Goal: Find specific page/section: Find specific page/section

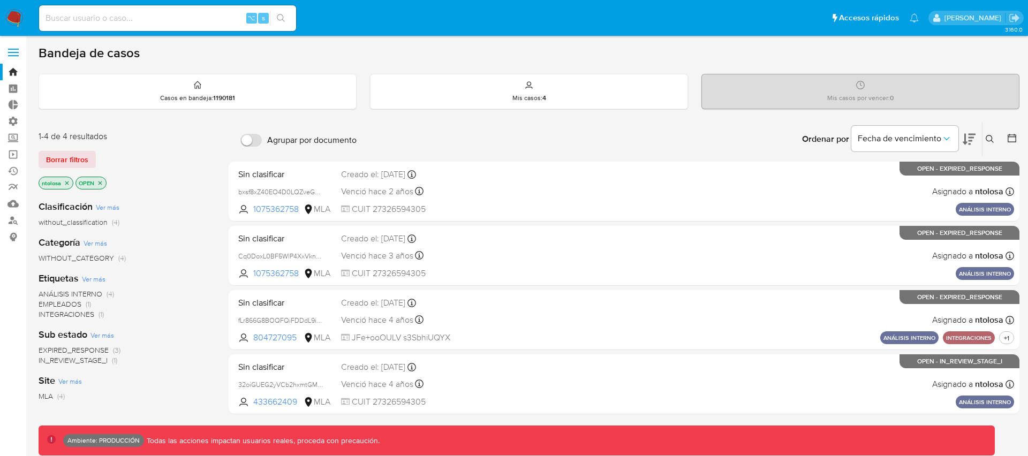
click at [89, 155] on button "Borrar filtros" at bounding box center [67, 159] width 57 height 17
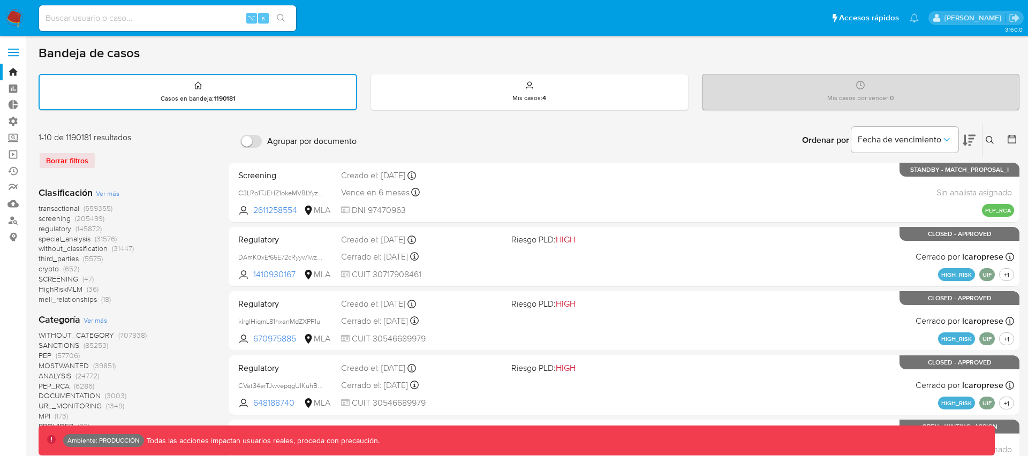
click at [17, 53] on label at bounding box center [13, 52] width 27 height 22
click at [0, 0] on input "checkbox" at bounding box center [0, 0] width 0 height 0
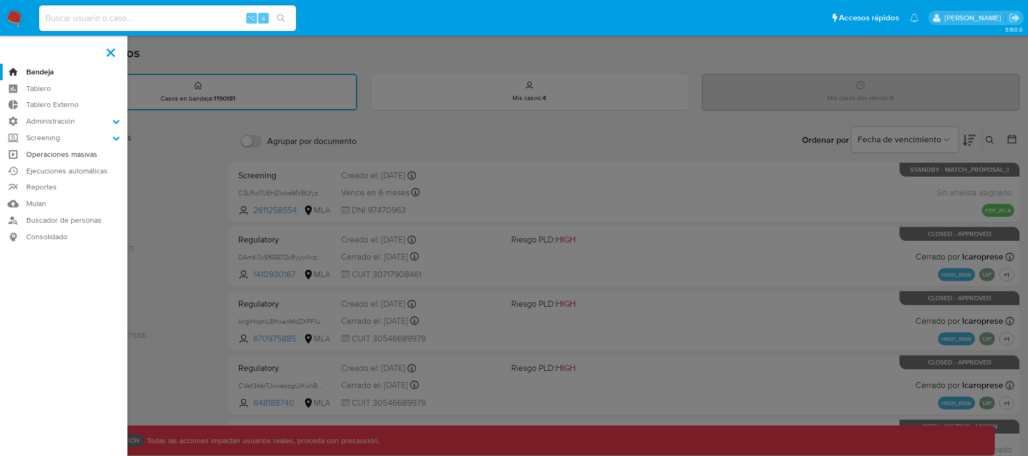
click at [59, 156] on link "Operaciones masivas" at bounding box center [63, 154] width 127 height 17
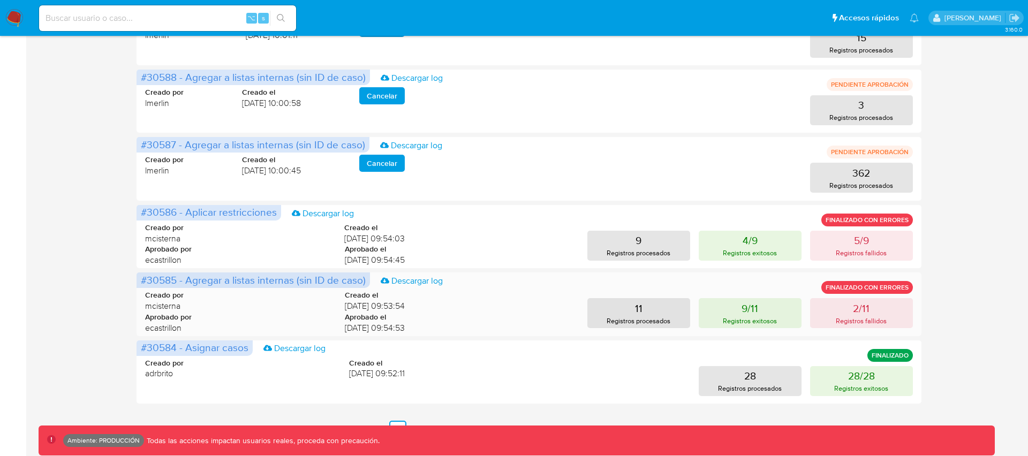
scroll to position [496, 0]
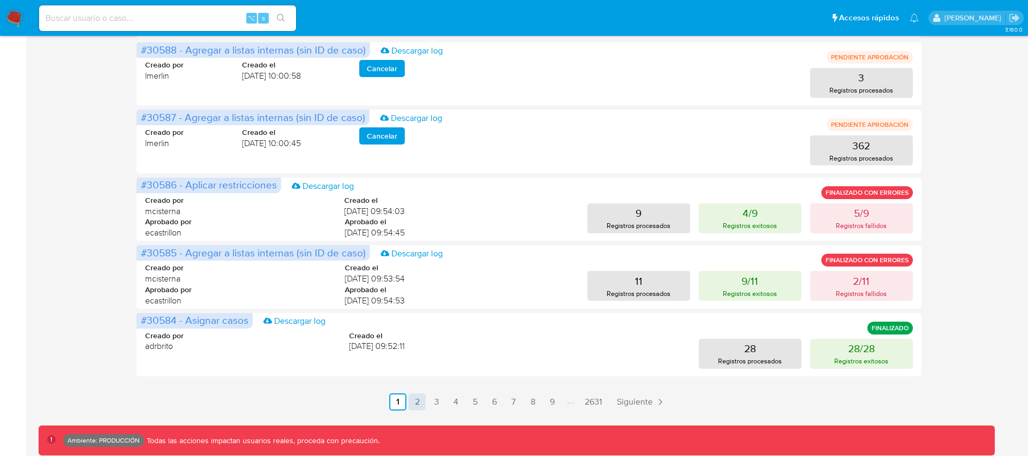
click at [417, 397] on link "2" at bounding box center [417, 402] width 17 height 17
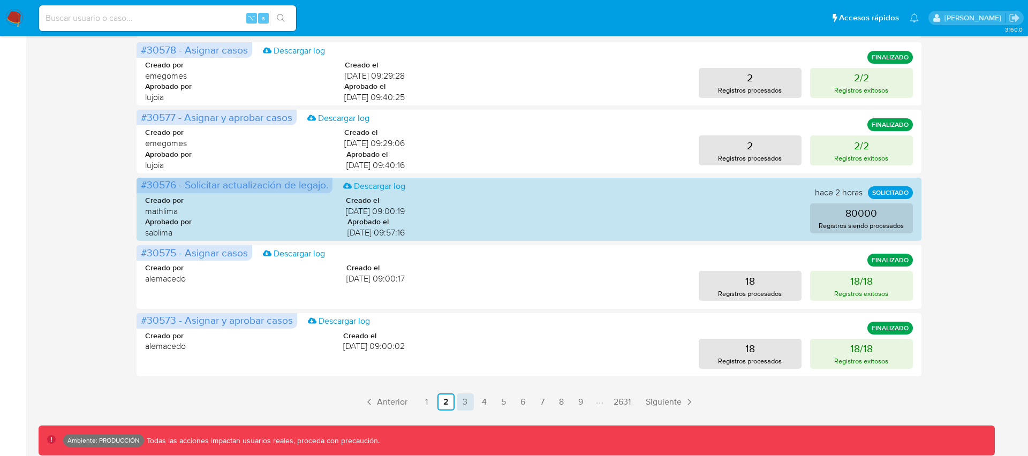
click at [465, 403] on link "3" at bounding box center [465, 402] width 17 height 17
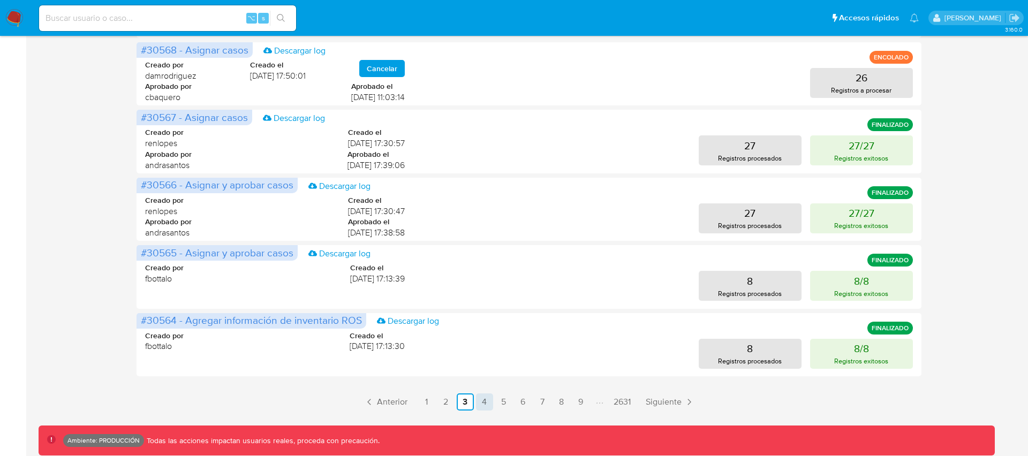
click at [484, 402] on link "4" at bounding box center [484, 402] width 17 height 17
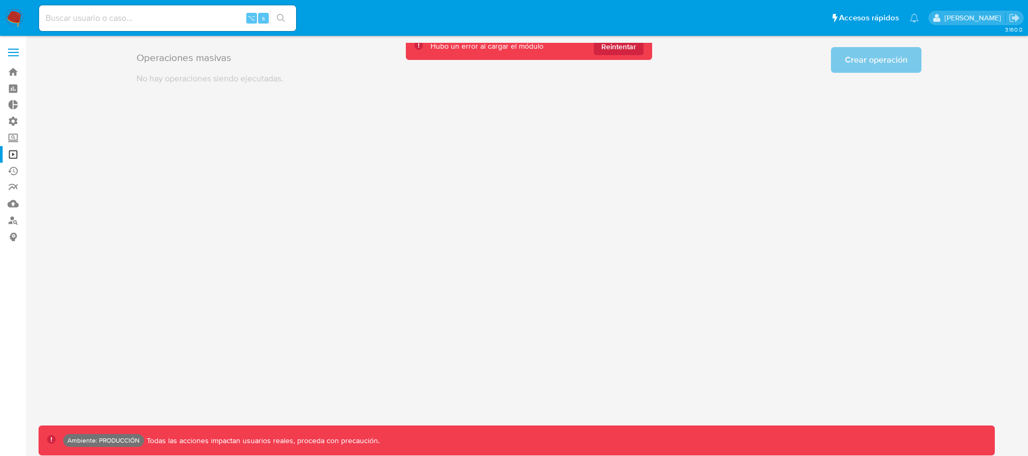
scroll to position [0, 0]
click at [621, 49] on span "Reintentar" at bounding box center [618, 46] width 35 height 17
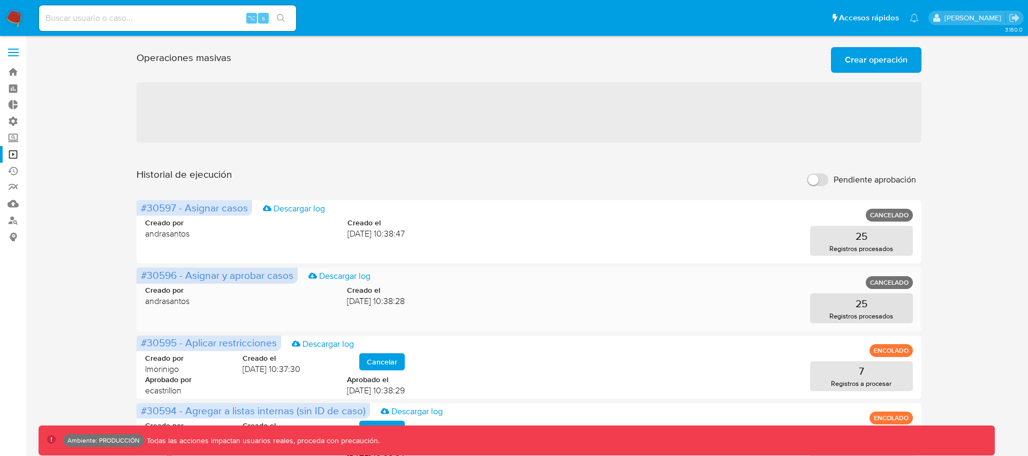
scroll to position [496, 0]
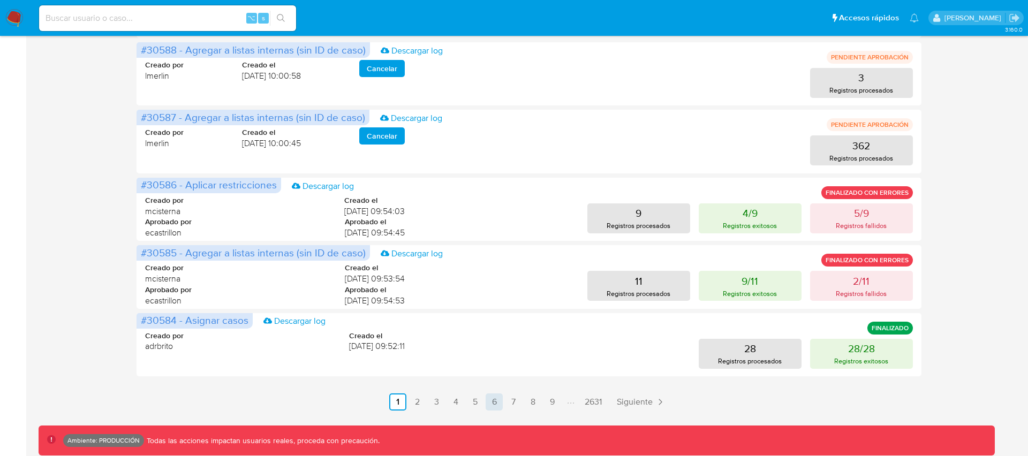
click at [497, 402] on link "6" at bounding box center [494, 402] width 17 height 17
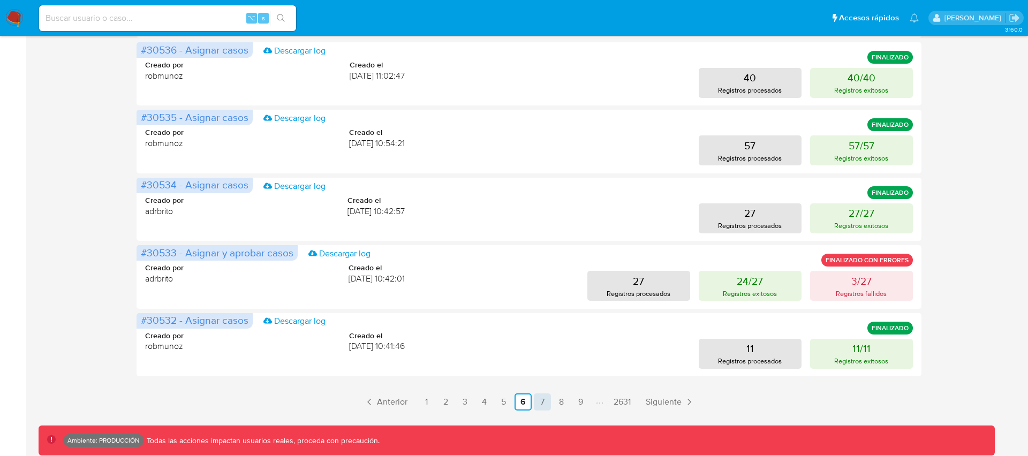
click at [541, 399] on link "7" at bounding box center [542, 402] width 17 height 17
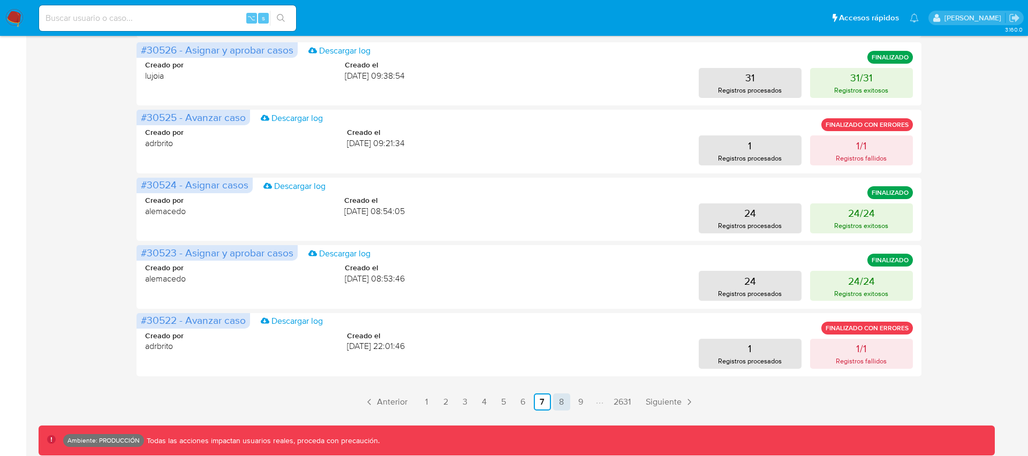
click at [563, 403] on link "8" at bounding box center [561, 402] width 17 height 17
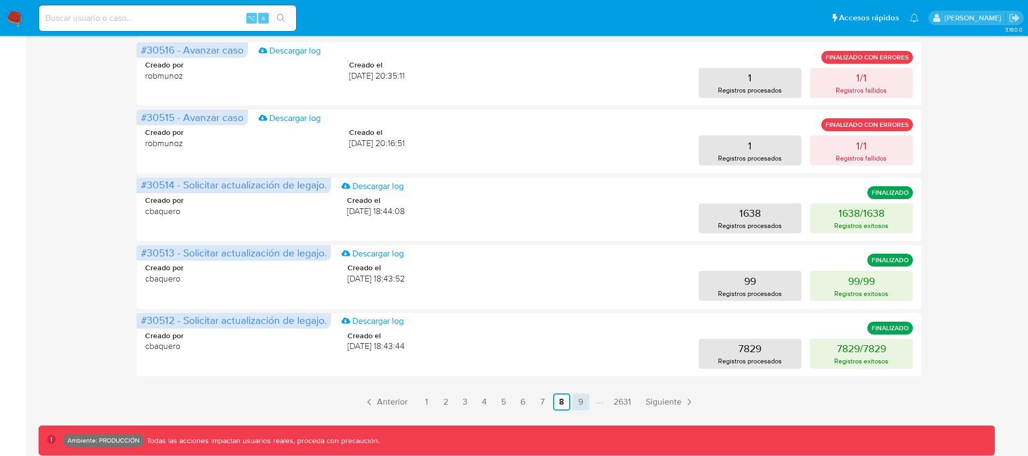
click at [582, 404] on link "9" at bounding box center [580, 402] width 17 height 17
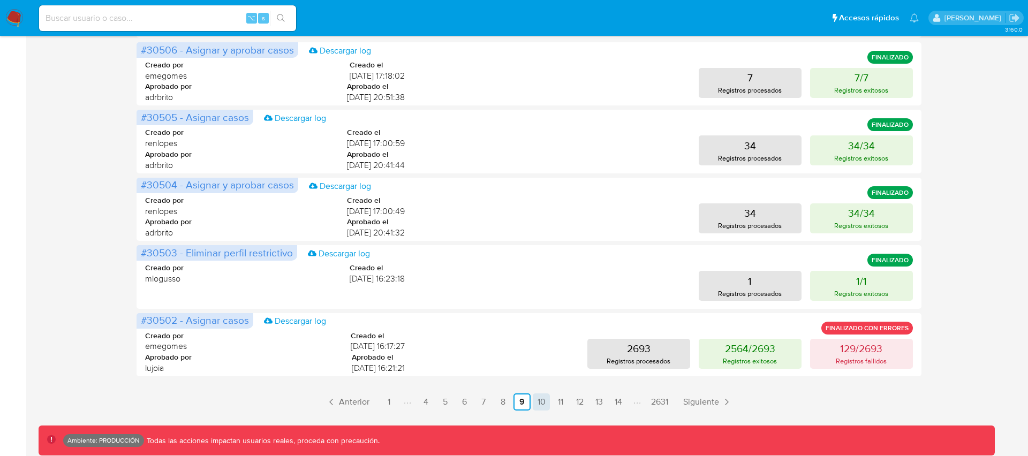
click at [541, 401] on link "10" at bounding box center [541, 402] width 17 height 17
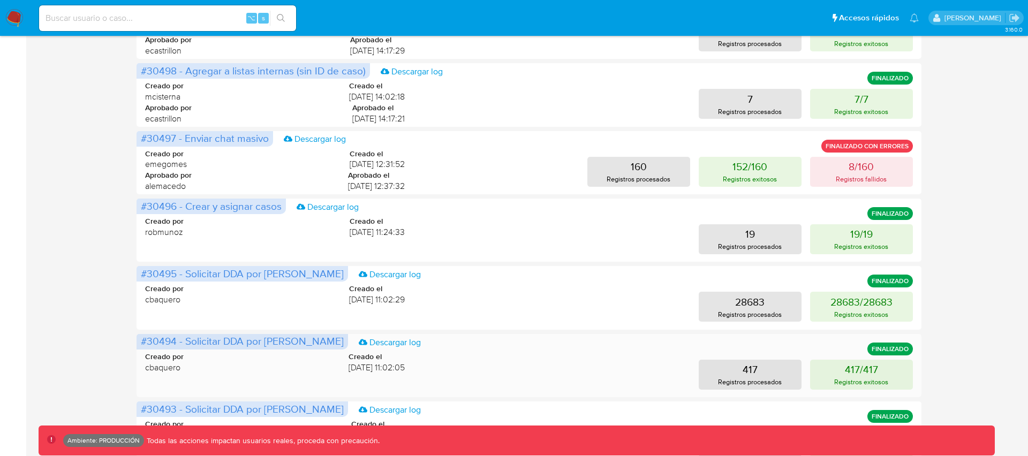
scroll to position [306, 0]
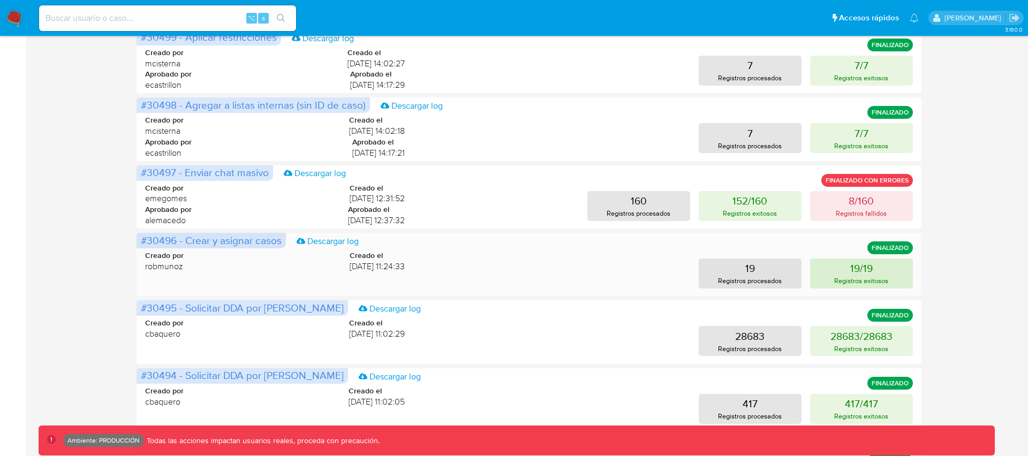
click at [854, 276] on p "Registros exitosos" at bounding box center [861, 281] width 54 height 10
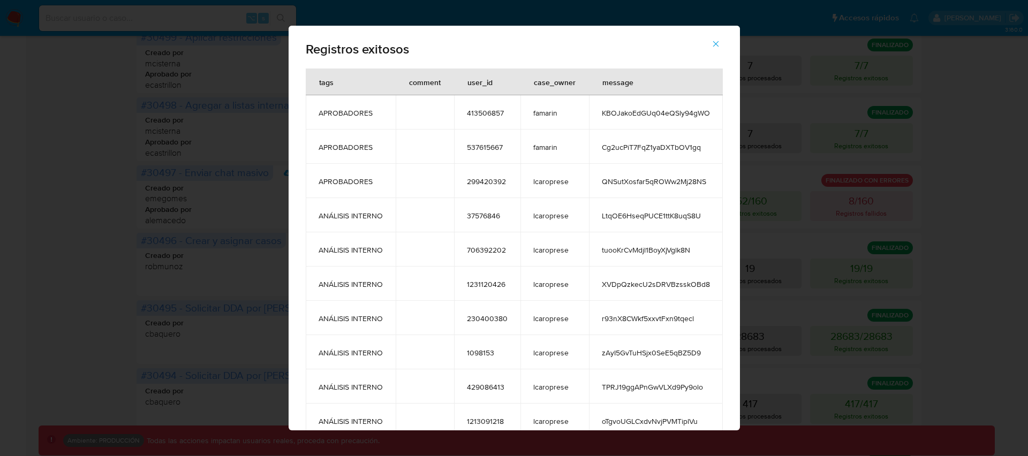
click at [623, 112] on span "KBOJakoEdGUq04eQSly94gWO" at bounding box center [656, 113] width 108 height 10
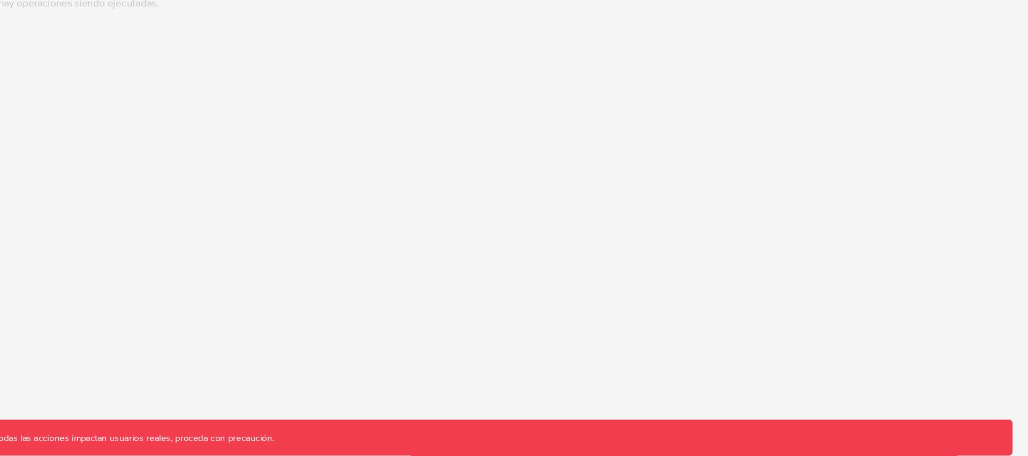
scroll to position [0, 0]
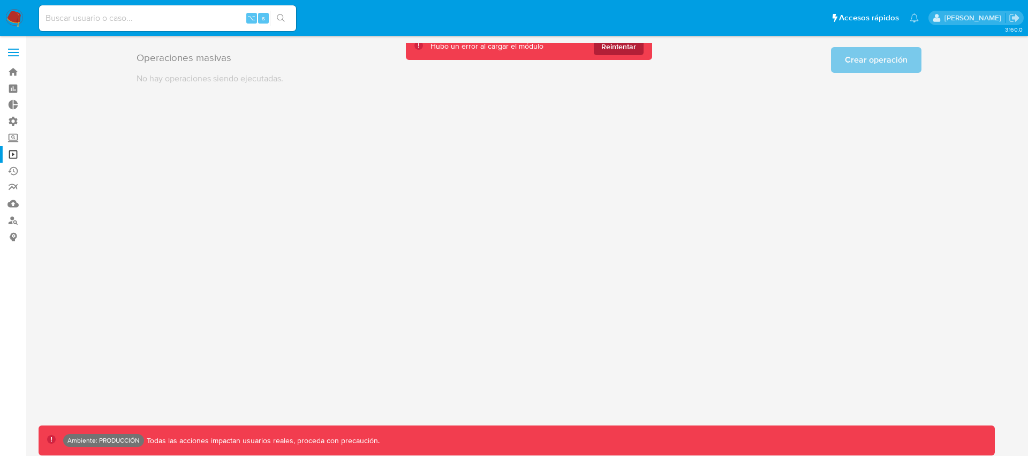
click at [615, 48] on span "Reintentar" at bounding box center [618, 46] width 35 height 17
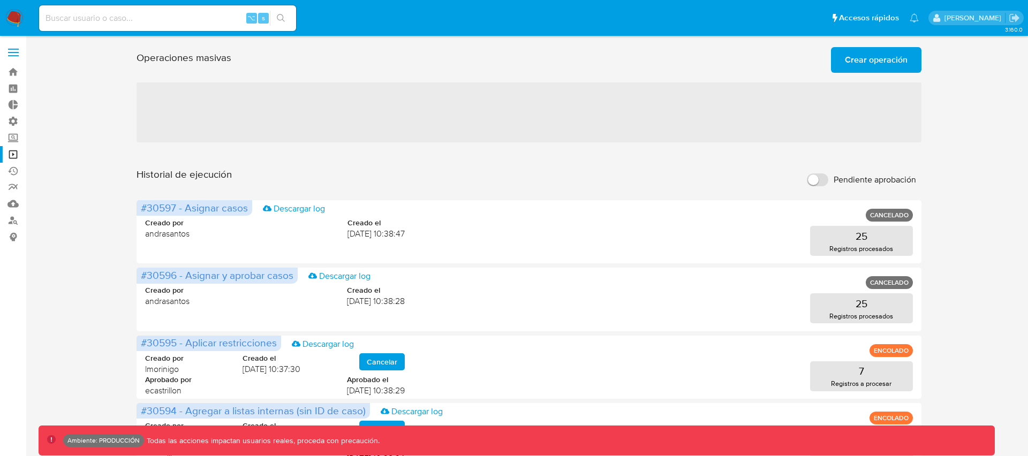
scroll to position [496, 0]
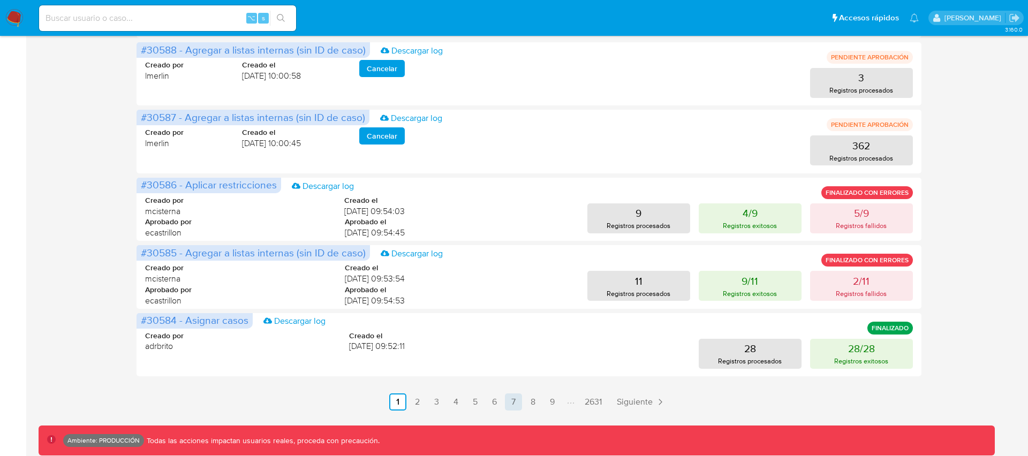
click at [518, 403] on link "7" at bounding box center [513, 402] width 17 height 17
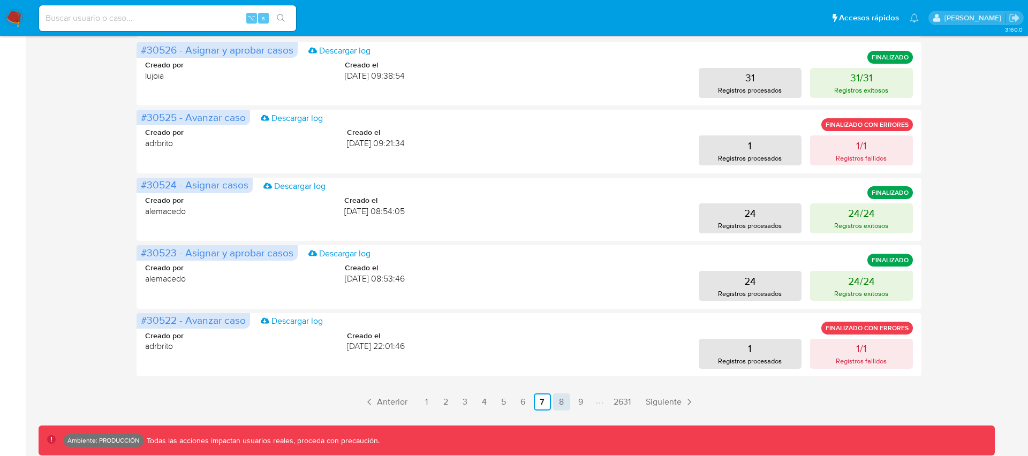
click at [559, 403] on link "8" at bounding box center [561, 402] width 17 height 17
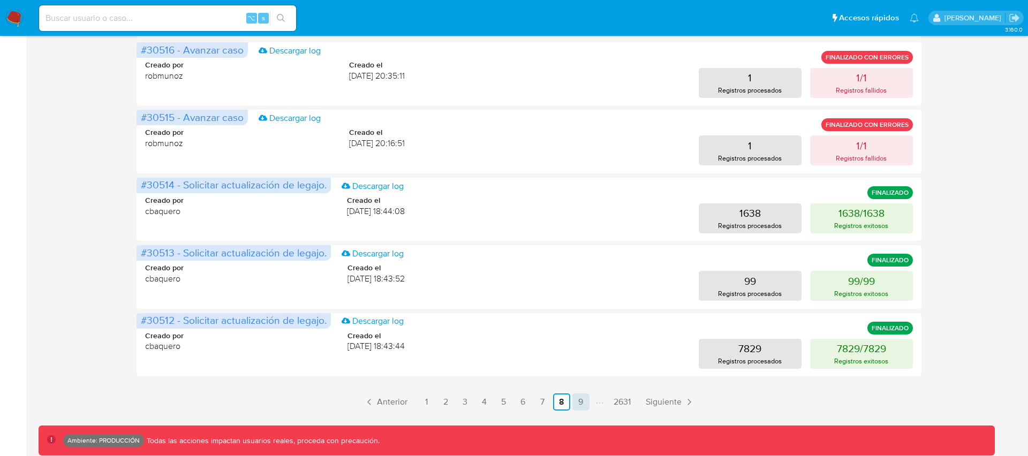
click at [579, 399] on link "9" at bounding box center [580, 402] width 17 height 17
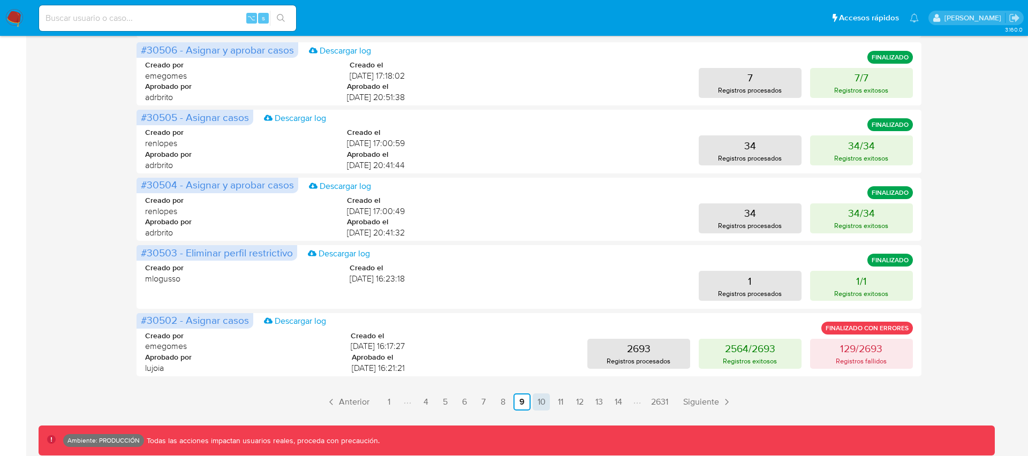
click at [545, 401] on link "10" at bounding box center [541, 402] width 17 height 17
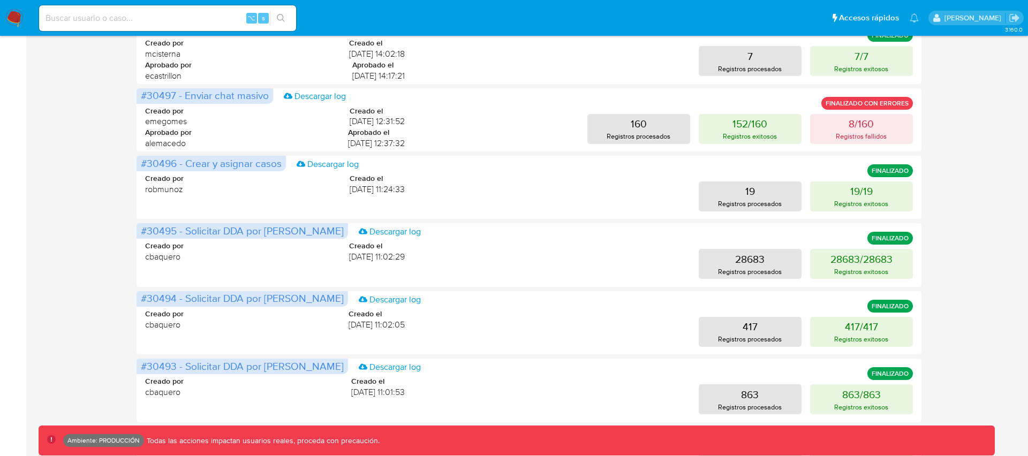
scroll to position [363, 0]
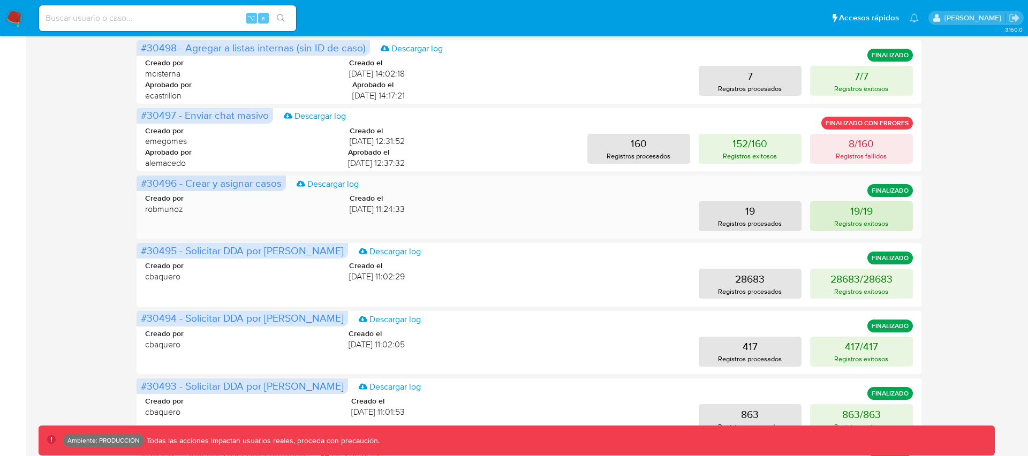
click at [851, 212] on p "19/19" at bounding box center [861, 210] width 22 height 15
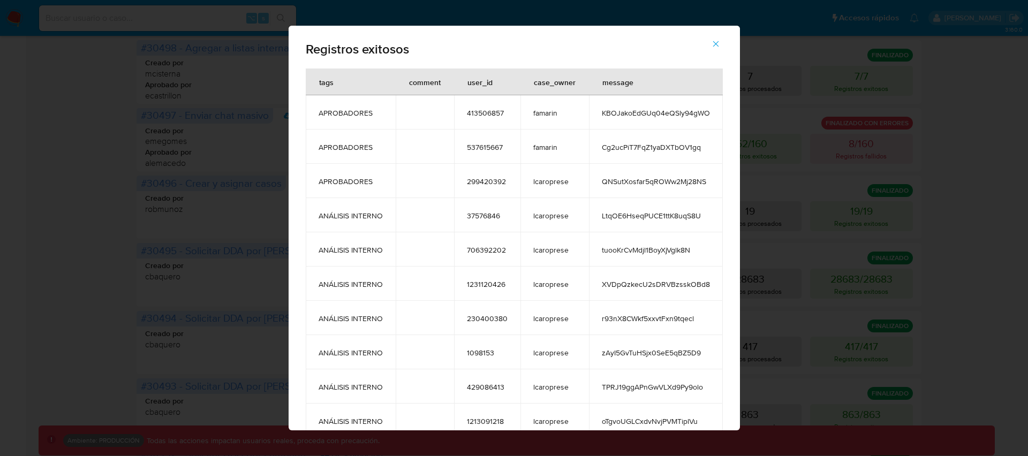
click at [486, 215] on span "37576846" at bounding box center [487, 216] width 41 height 10
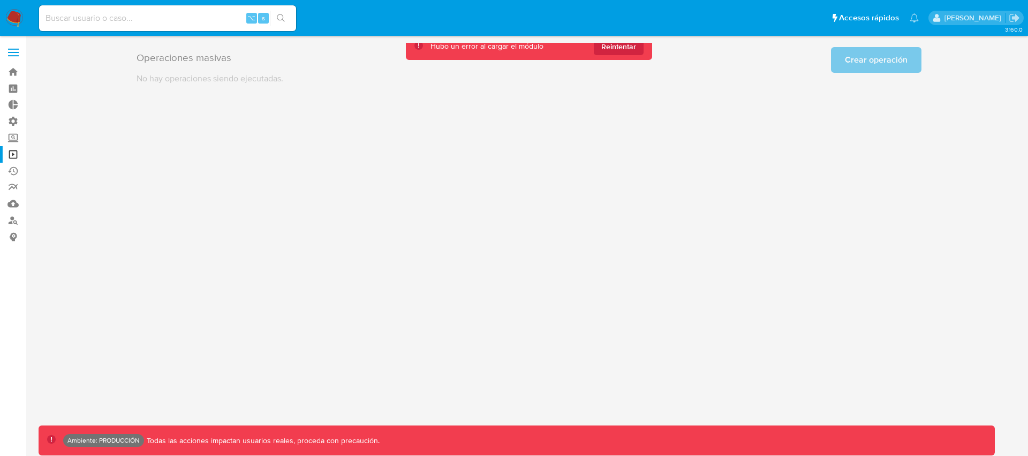
scroll to position [0, 0]
click at [621, 51] on span "Reintentar" at bounding box center [618, 46] width 35 height 17
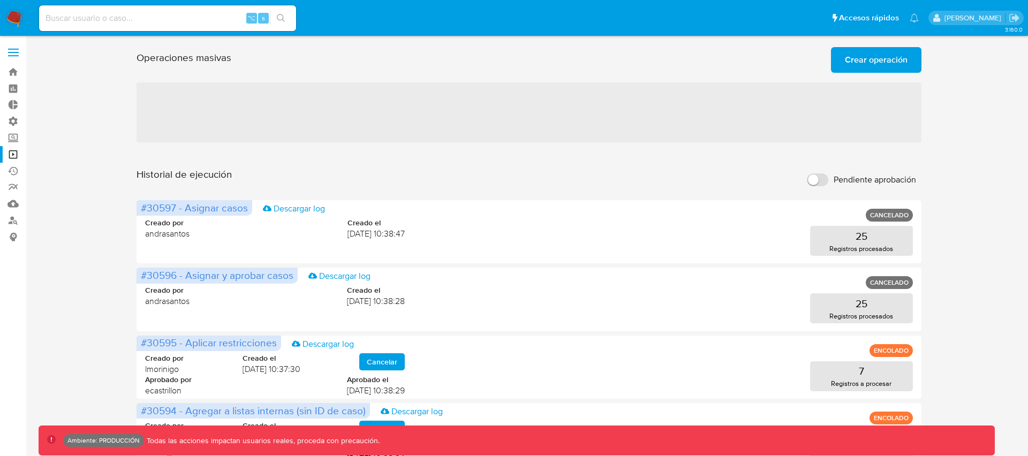
scroll to position [496, 0]
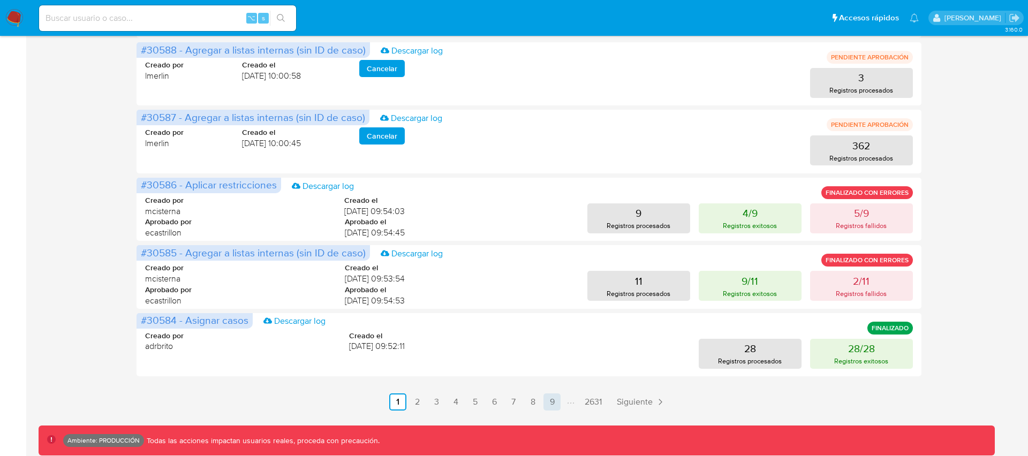
click at [556, 399] on link "9" at bounding box center [552, 402] width 17 height 17
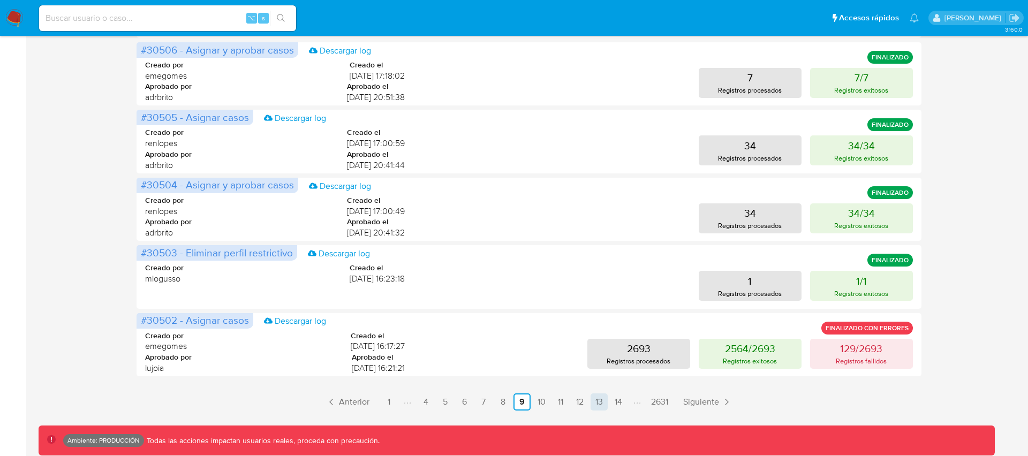
click at [563, 399] on link "11" at bounding box center [560, 402] width 17 height 17
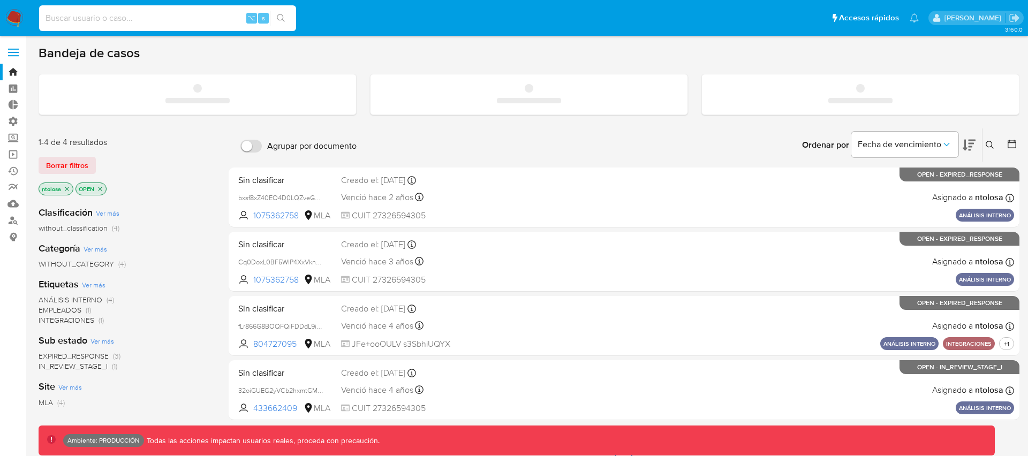
click at [178, 16] on input at bounding box center [167, 18] width 257 height 14
paste input "KBOJakoEdGUq04eQSly94gWO"
type input "KBOJakoEdGUq04eQSly94gWO"
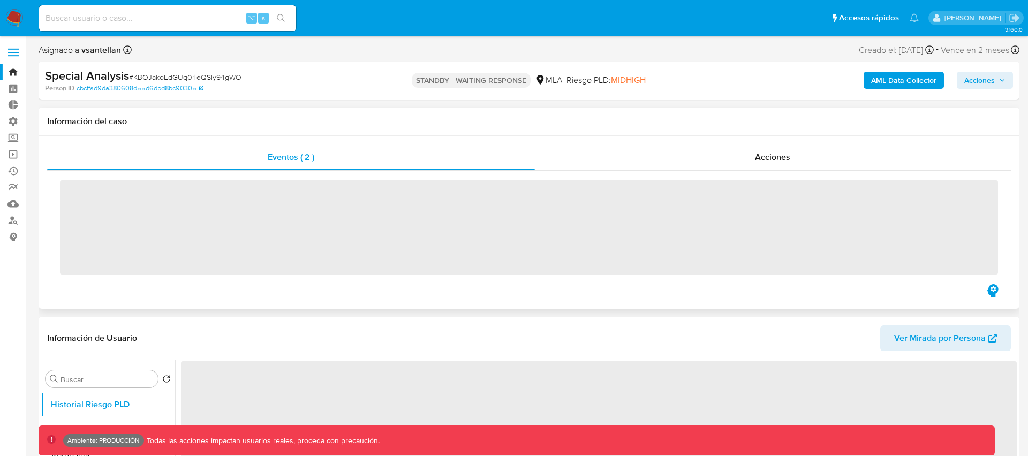
select select "10"
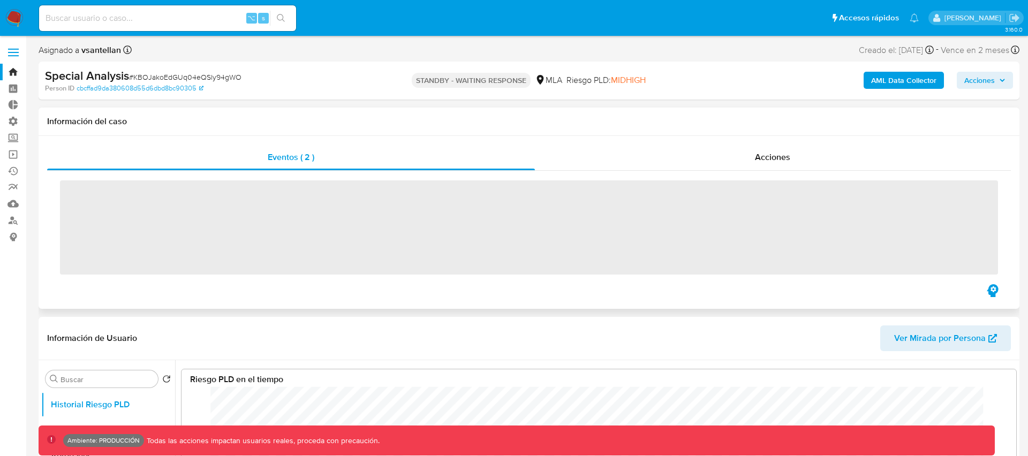
scroll to position [80, 813]
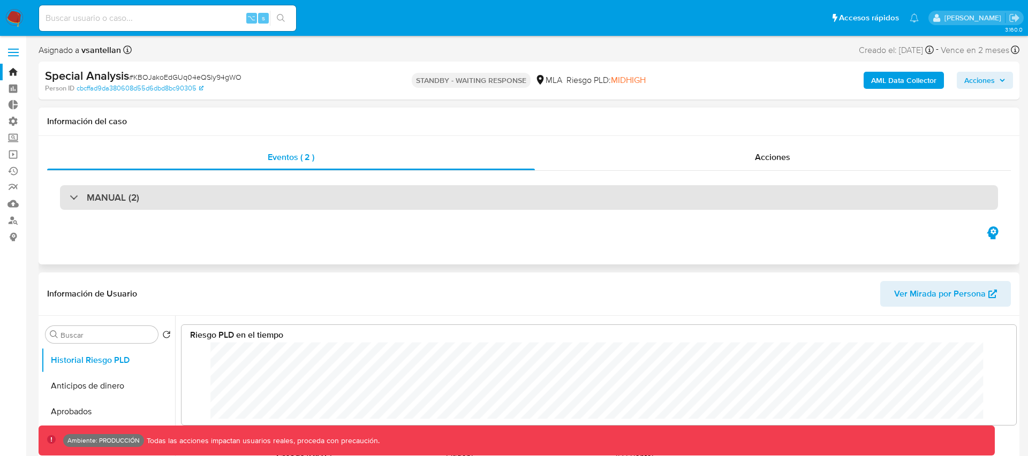
click at [141, 197] on div "MANUAL (2)" at bounding box center [529, 197] width 938 height 25
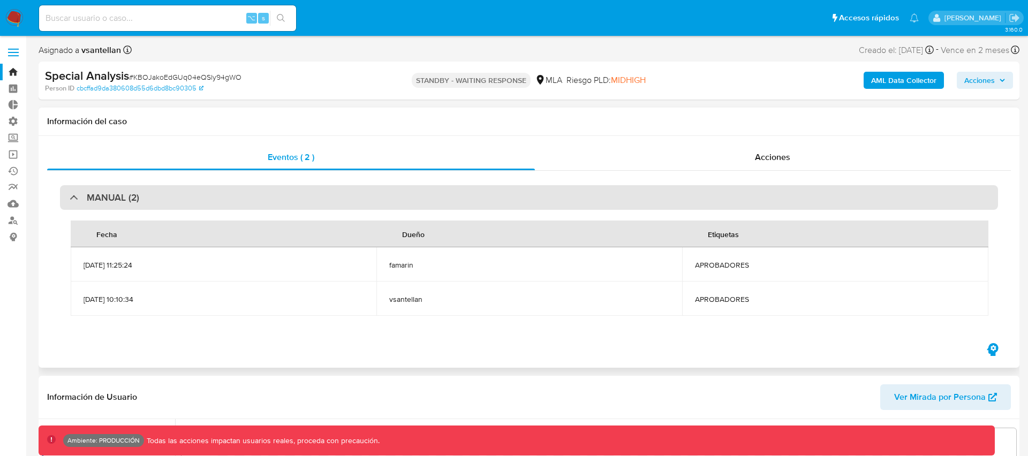
click at [206, 196] on div "MANUAL (2)" at bounding box center [529, 197] width 938 height 25
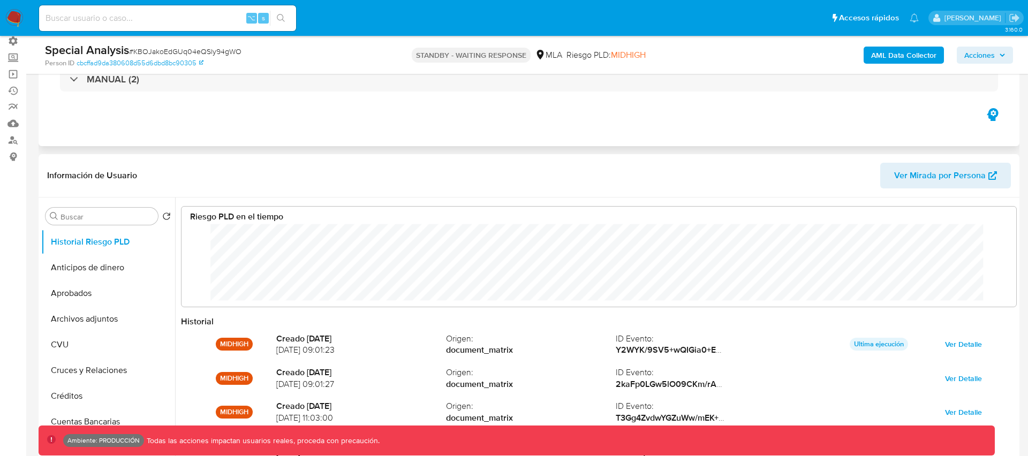
scroll to position [0, 0]
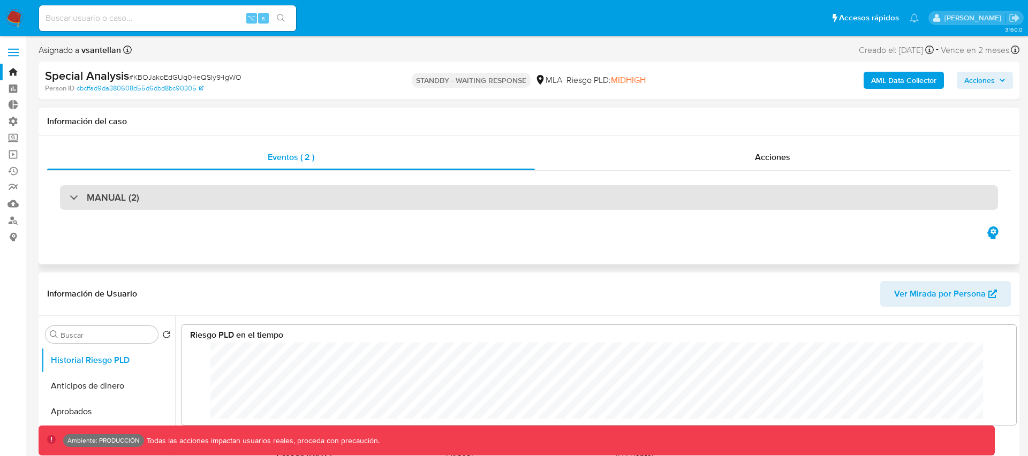
click at [157, 196] on div "MANUAL (2)" at bounding box center [529, 197] width 938 height 25
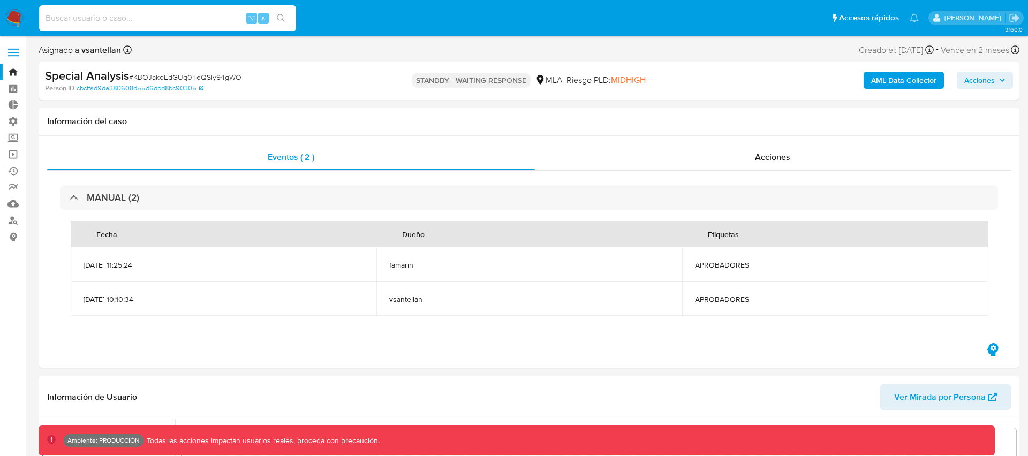
click at [171, 21] on input at bounding box center [167, 18] width 257 height 14
paste input "37576846"
type input "37576846"
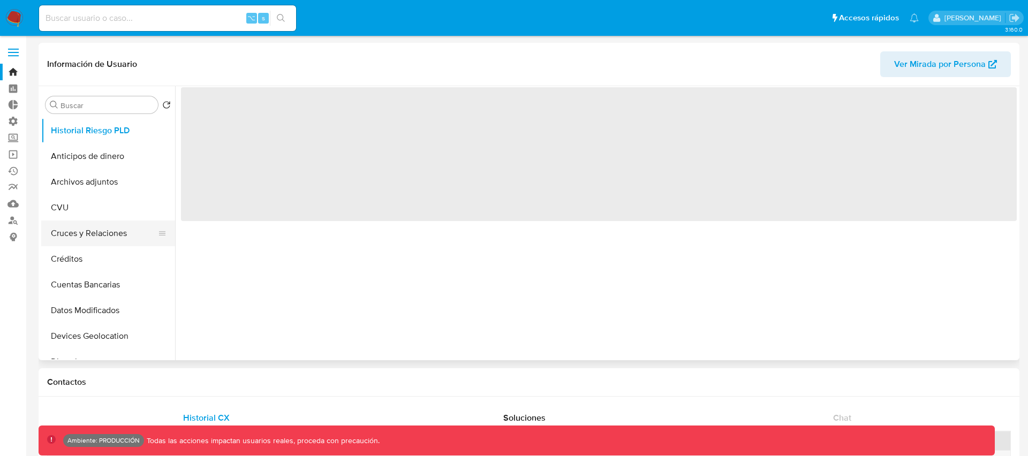
select select "10"
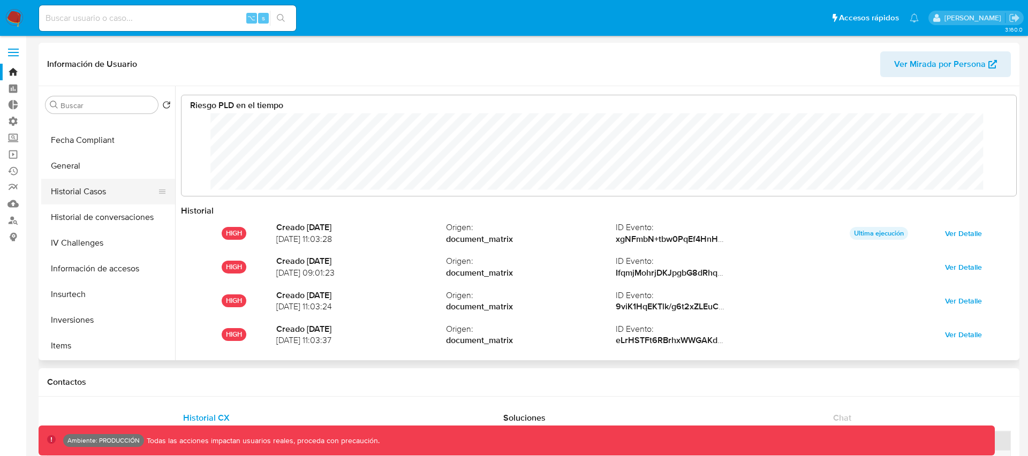
scroll to position [300, 0]
click at [75, 193] on button "Historial Casos" at bounding box center [103, 191] width 125 height 26
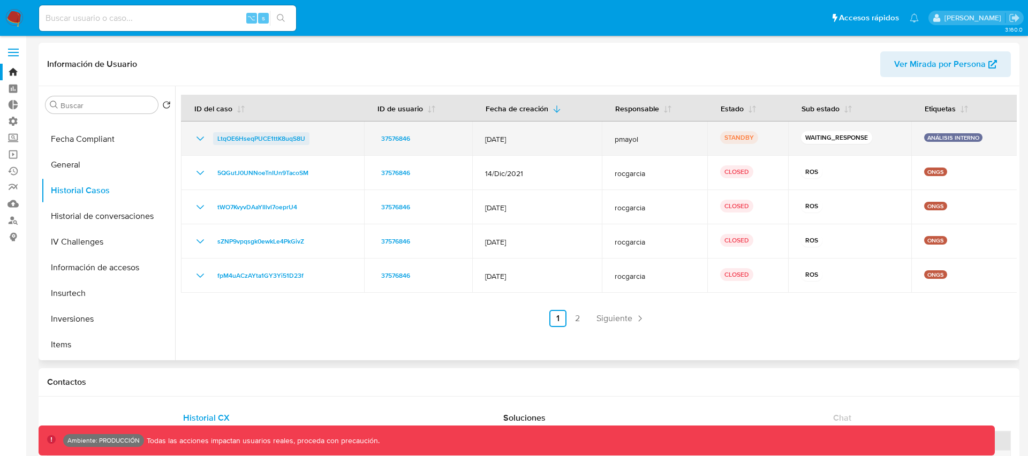
click at [250, 138] on span "LtqOE6HseqPUCE1ttK8uqS8U" at bounding box center [261, 138] width 88 height 13
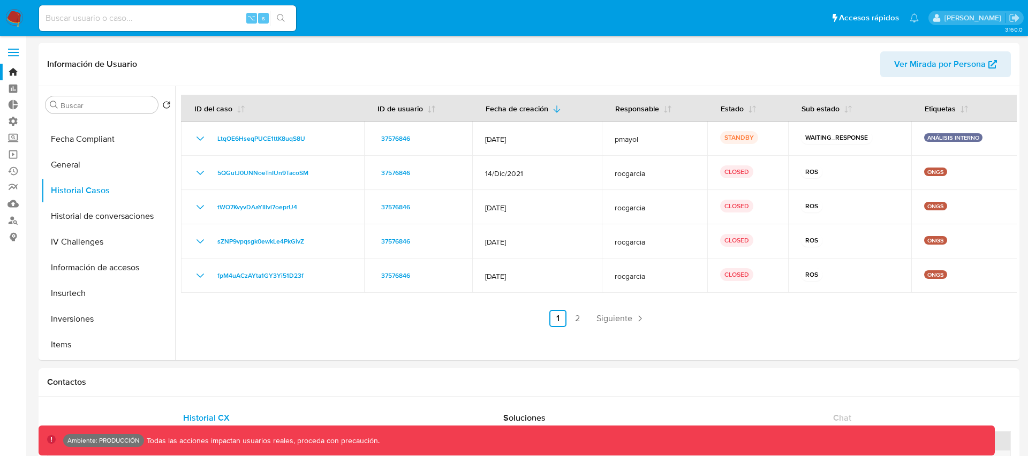
click at [640, 10] on ul "Pausado Ver notificaciones ⌥ s Accesos rápidos Presiona las siguientes teclas p…" at bounding box center [479, 17] width 891 height 27
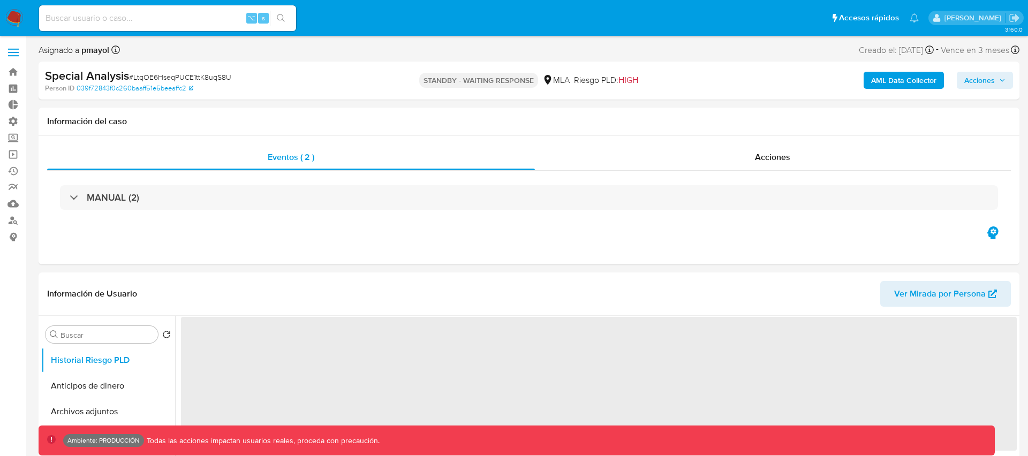
select select "10"
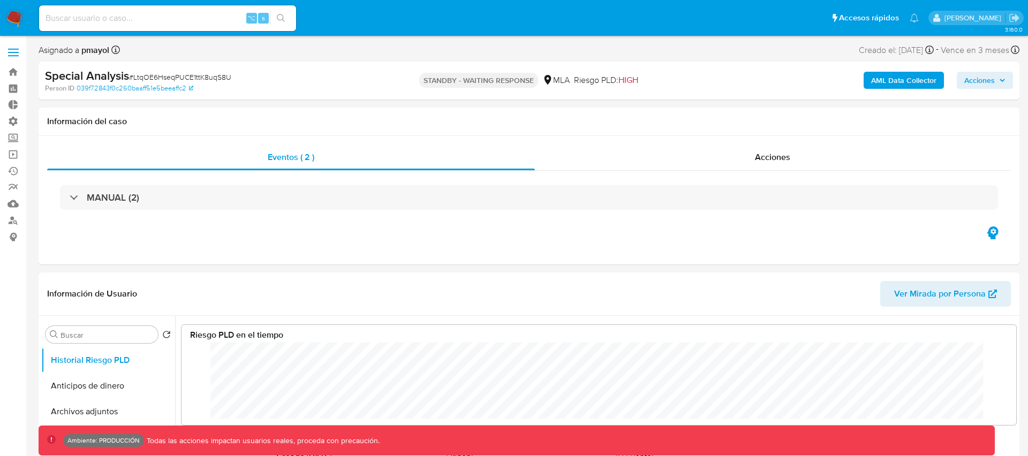
scroll to position [80, 813]
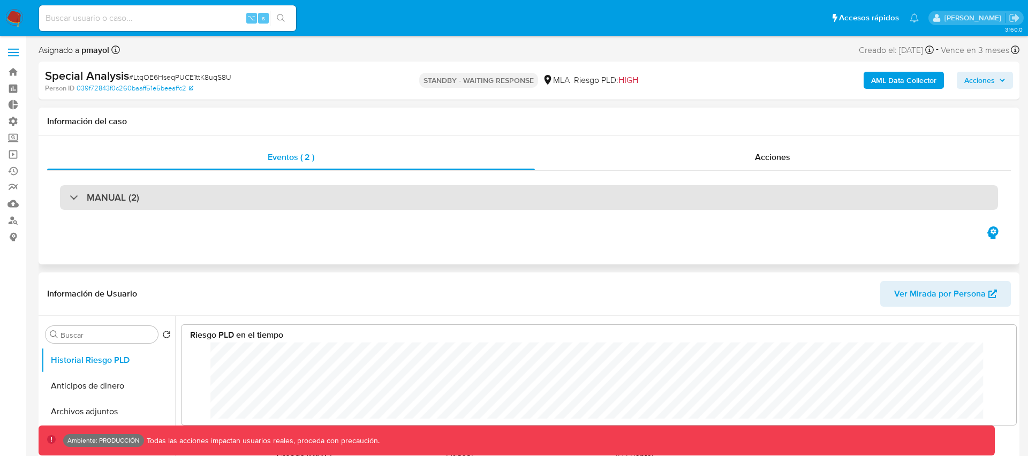
drag, startPoint x: 97, startPoint y: 196, endPoint x: 109, endPoint y: 203, distance: 14.0
click at [97, 196] on h3 "MANUAL (2)" at bounding box center [113, 198] width 52 height 12
